Goal: Task Accomplishment & Management: Manage account settings

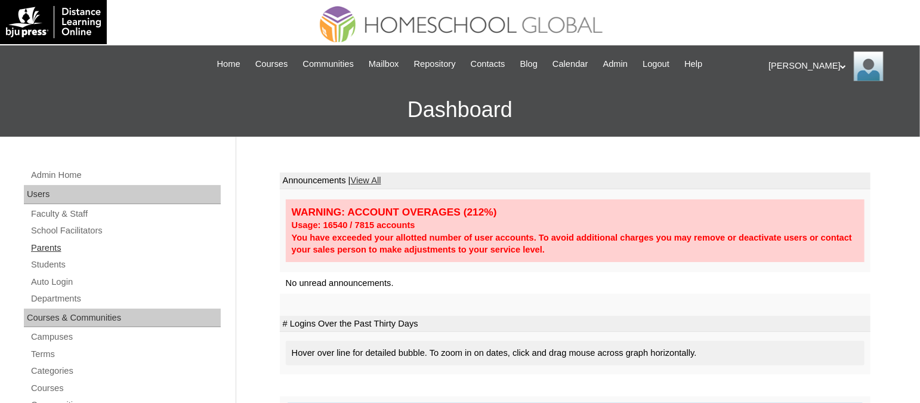
click at [54, 248] on link "Parents" at bounding box center [125, 247] width 191 height 15
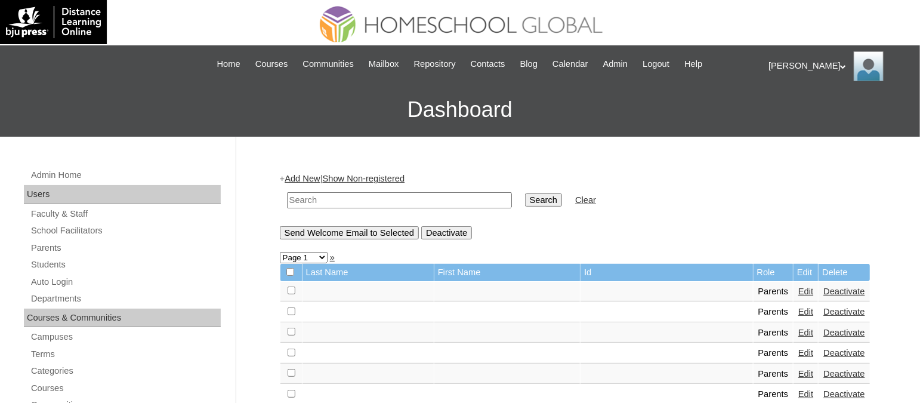
click at [422, 199] on input "text" at bounding box center [399, 200] width 225 height 16
paste input "TOUCHPH2025-MHS010174"
type input "TOUCHPH2025-MHS010174"
click at [525, 193] on input "Search" at bounding box center [543, 199] width 37 height 13
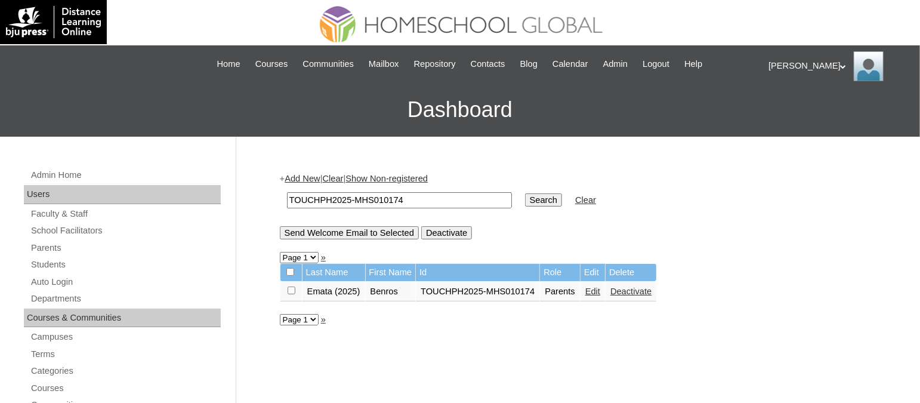
click at [588, 289] on link "Edit" at bounding box center [592, 291] width 15 height 10
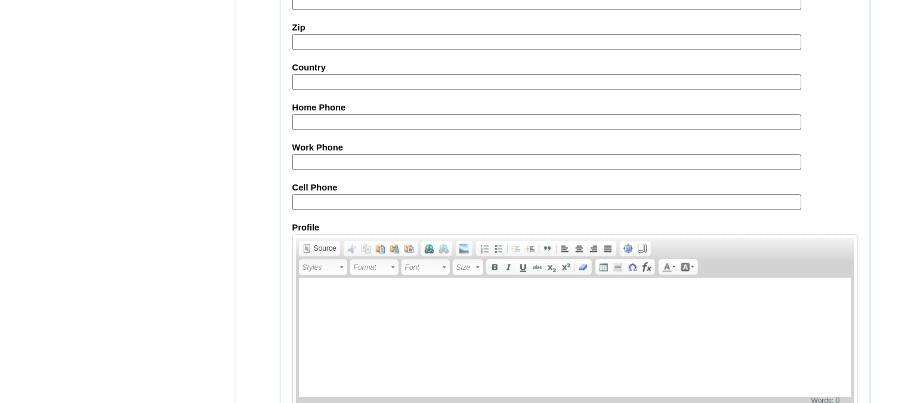
scroll to position [1143, 0]
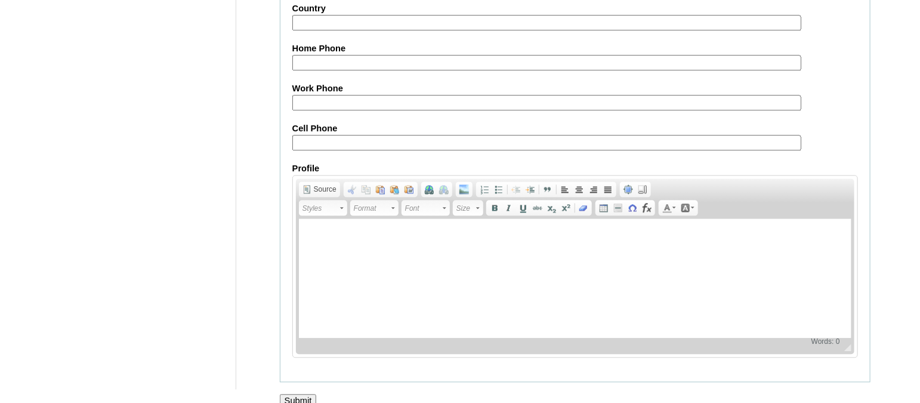
click at [296, 394] on input "Submit" at bounding box center [298, 400] width 37 height 13
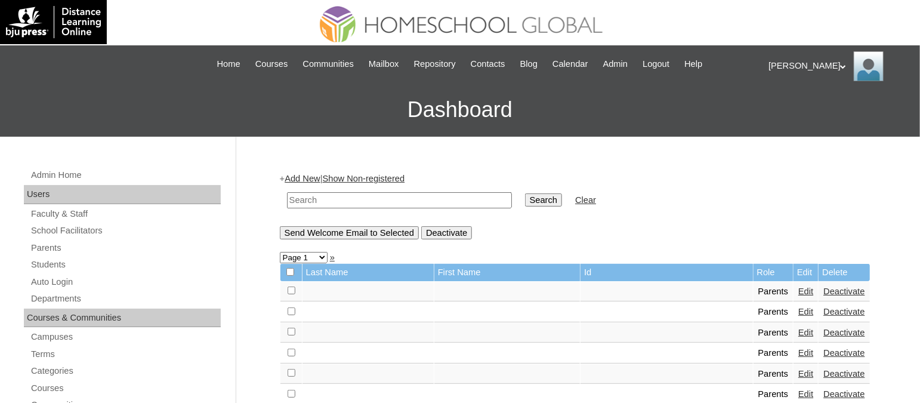
click at [367, 194] on input "text" at bounding box center [399, 200] width 225 height 16
paste input "TOUCHPH2025-MHS010173"
type input "TOUCHPH2025-MHS010173"
click at [525, 193] on input "Search" at bounding box center [543, 199] width 37 height 13
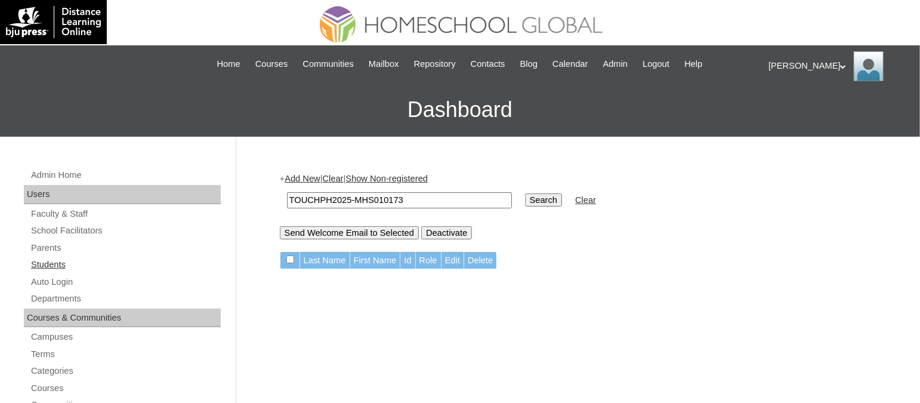
click at [63, 261] on link "Students" at bounding box center [125, 264] width 191 height 15
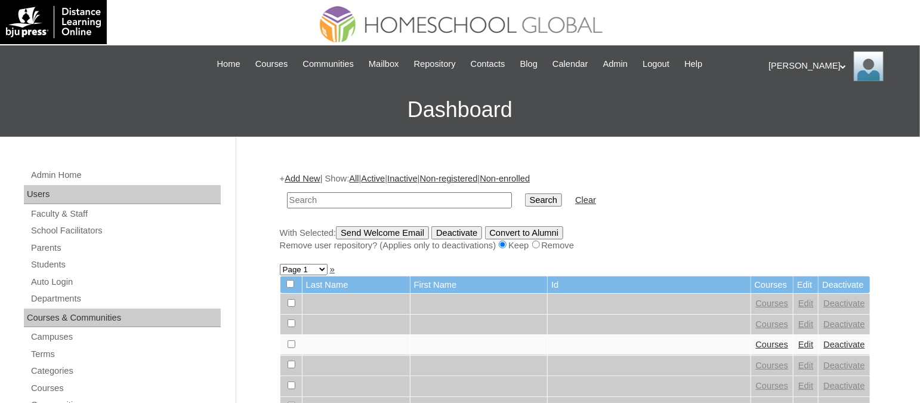
click at [431, 200] on input "text" at bounding box center [399, 200] width 225 height 16
type input "TOUCHPH2025-MHS010173"
click at [525, 193] on input "Search" at bounding box center [543, 199] width 37 height 13
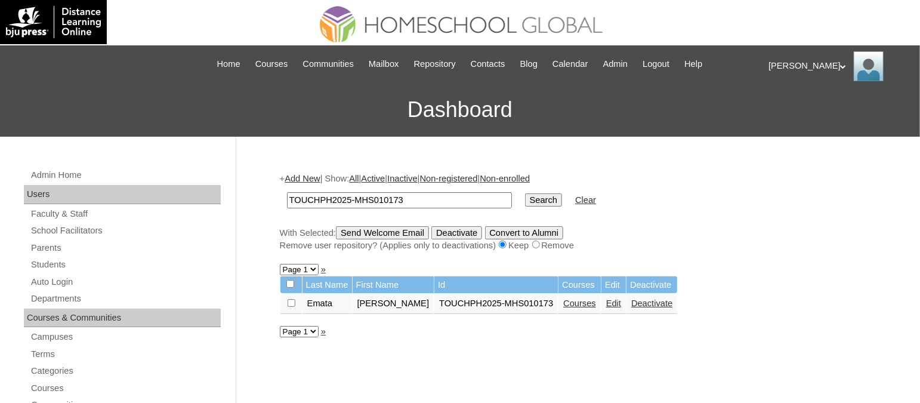
click at [567, 299] on link "Courses" at bounding box center [579, 303] width 33 height 10
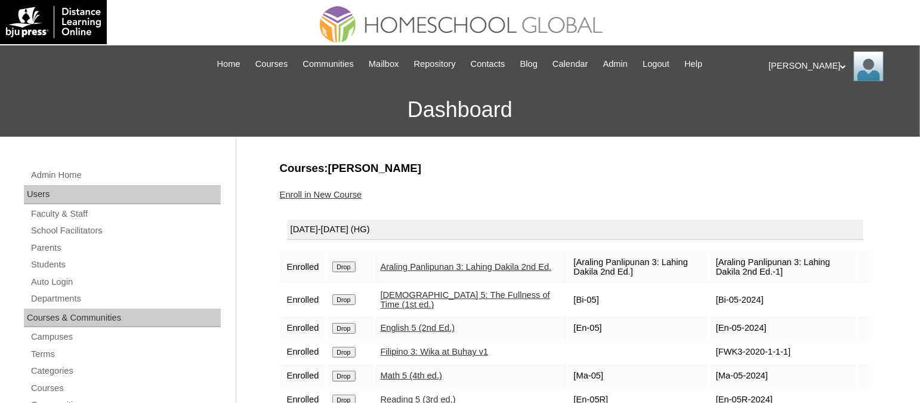
click at [347, 261] on input "Drop" at bounding box center [343, 266] width 23 height 11
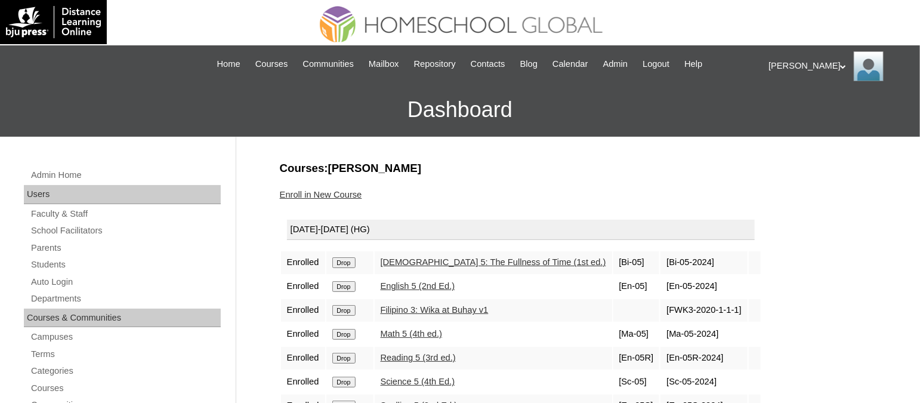
click at [342, 308] on input "Drop" at bounding box center [343, 310] width 23 height 11
click at [348, 190] on link "Enroll in New Course" at bounding box center [321, 195] width 82 height 10
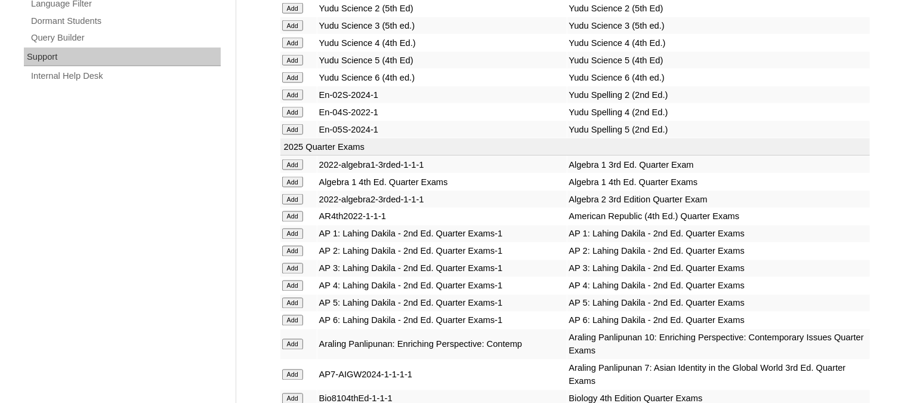
scroll to position [2635, 0]
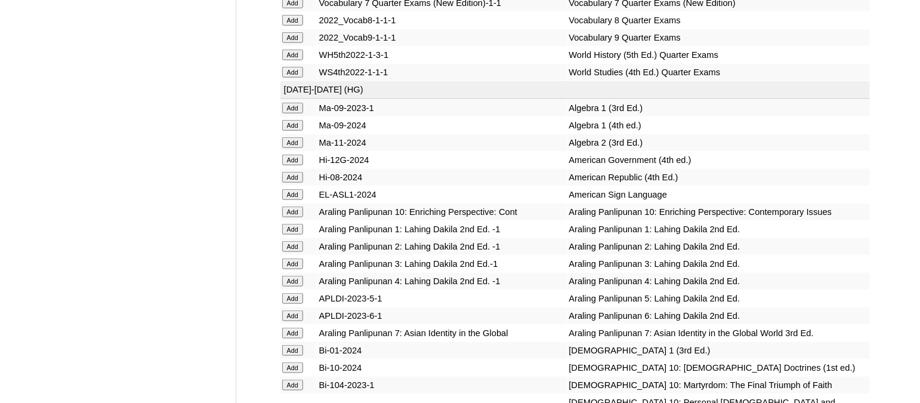
click at [301, 293] on input "Add" at bounding box center [292, 298] width 21 height 11
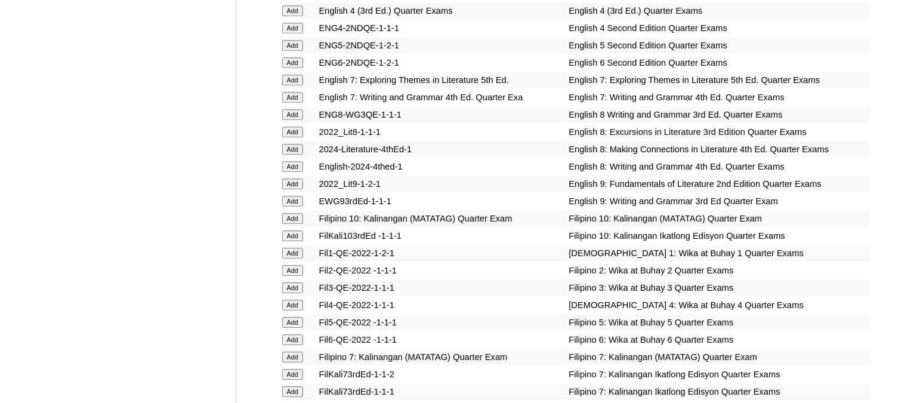
scroll to position [3503, 0]
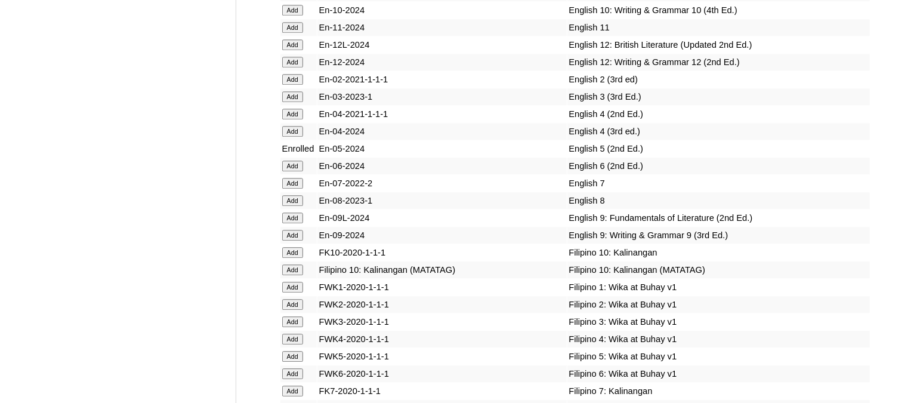
click at [292, 351] on input "Add" at bounding box center [292, 356] width 21 height 11
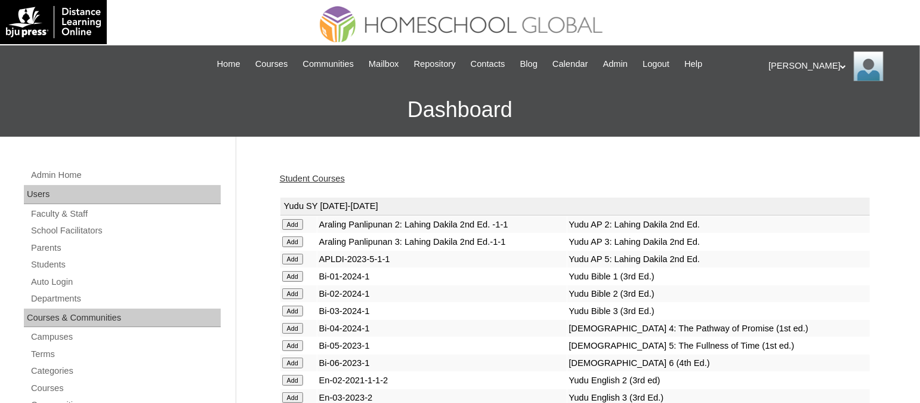
click at [319, 179] on link "Student Courses" at bounding box center [312, 179] width 65 height 10
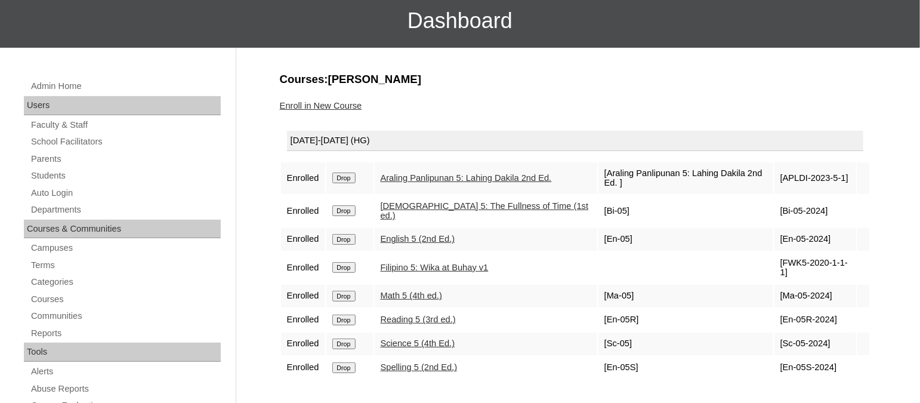
scroll to position [92, 0]
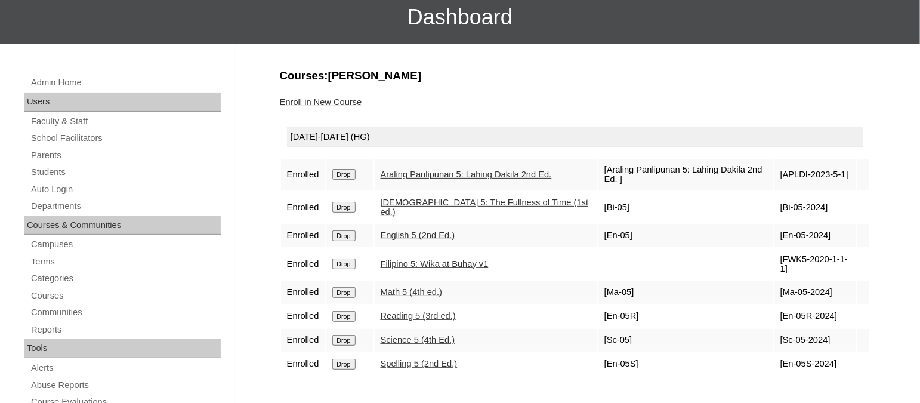
drag, startPoint x: 447, startPoint y: 75, endPoint x: 328, endPoint y: 75, distance: 119.3
click at [328, 75] on h3 "Courses:[PERSON_NAME]" at bounding box center [575, 76] width 591 height 16
copy h3 "[PERSON_NAME]"
